Goal: Transaction & Acquisition: Subscribe to service/newsletter

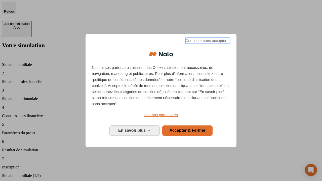
click at [207, 42] on span "Continuer sans accepter →" at bounding box center [207, 41] width 45 height 6
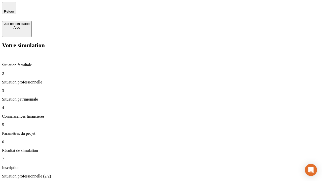
type input "30 000"
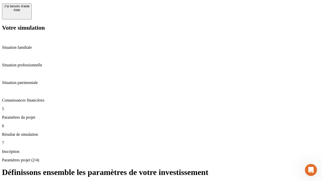
scroll to position [13, 0]
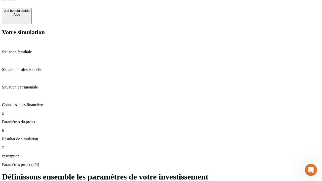
type input "25"
type input "5"
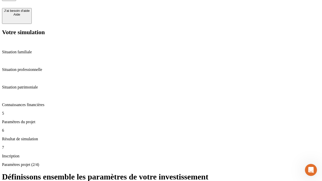
type input "1 000"
type input "640"
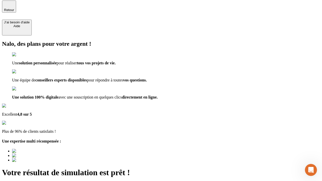
type input "[EMAIL_ADDRESS][PERSON_NAME][DOMAIN_NAME]"
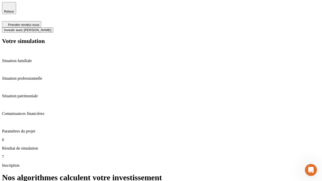
scroll to position [2, 0]
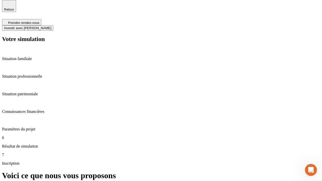
click at [51, 26] on span "Investir avec [PERSON_NAME]" at bounding box center [27, 28] width 47 height 4
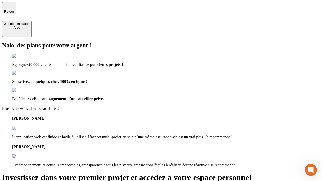
type input "[EMAIL_ADDRESS][PERSON_NAME][DOMAIN_NAME]"
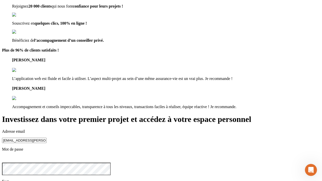
scroll to position [6, 0]
